Goal: Navigation & Orientation: Find specific page/section

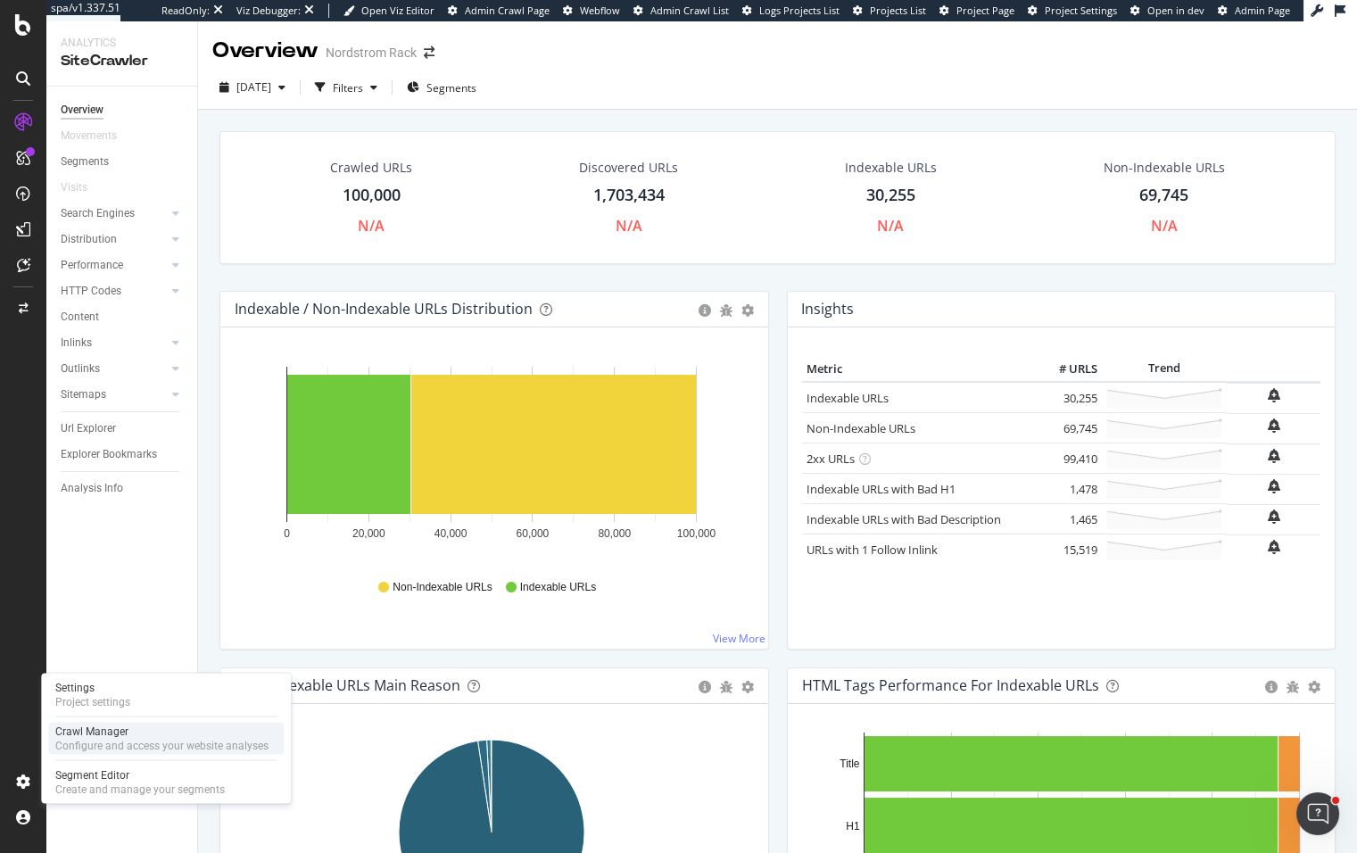
click at [125, 726] on div "Crawl Manager" at bounding box center [161, 732] width 213 height 14
